Goal: Find specific page/section: Find specific page/section

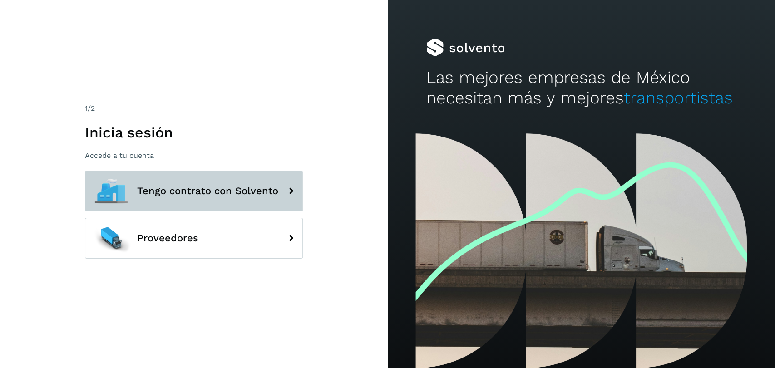
click at [219, 204] on button "Tengo contrato con Solvento" at bounding box center [194, 191] width 218 height 41
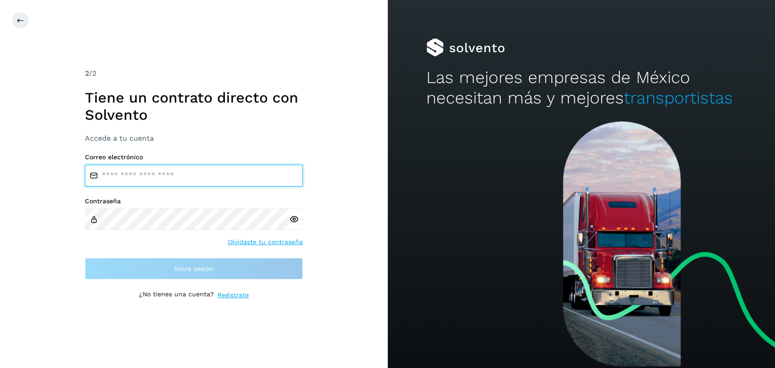
type input "**********"
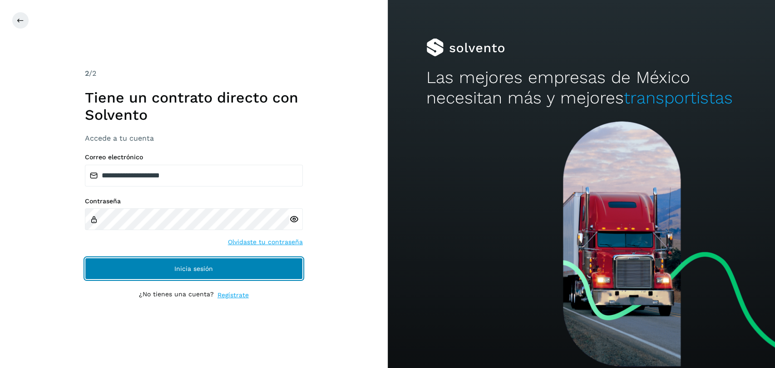
click at [247, 274] on button "Inicia sesión" at bounding box center [194, 269] width 218 height 22
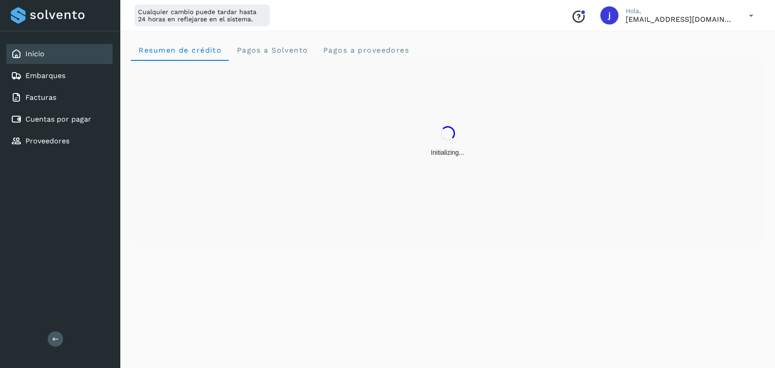
drag, startPoint x: 254, startPoint y: 277, endPoint x: 262, endPoint y: 297, distance: 20.6
click at [262, 297] on div "Resumen de crédito Pagos a Solvento Pagos a proveedores" at bounding box center [447, 198] width 655 height 340
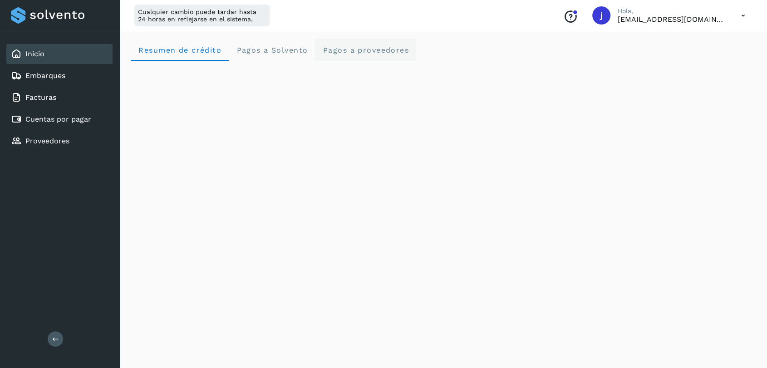
click at [366, 48] on span "Pagos a proveedores" at bounding box center [365, 50] width 87 height 9
